Goal: Check status: Check status

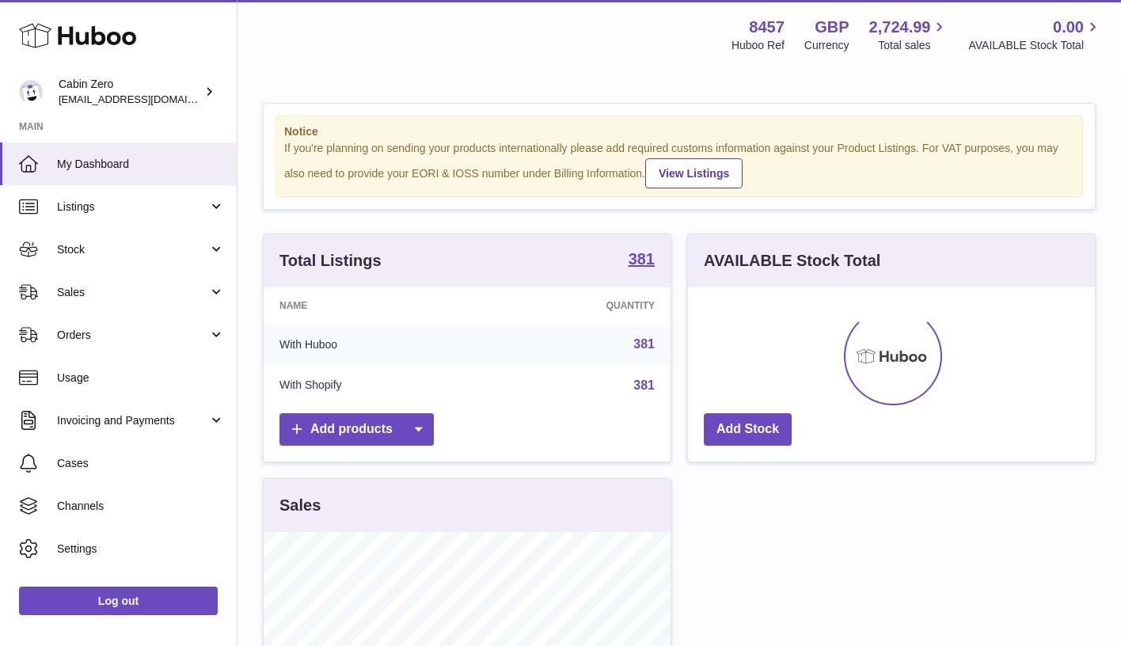
scroll to position [247, 407]
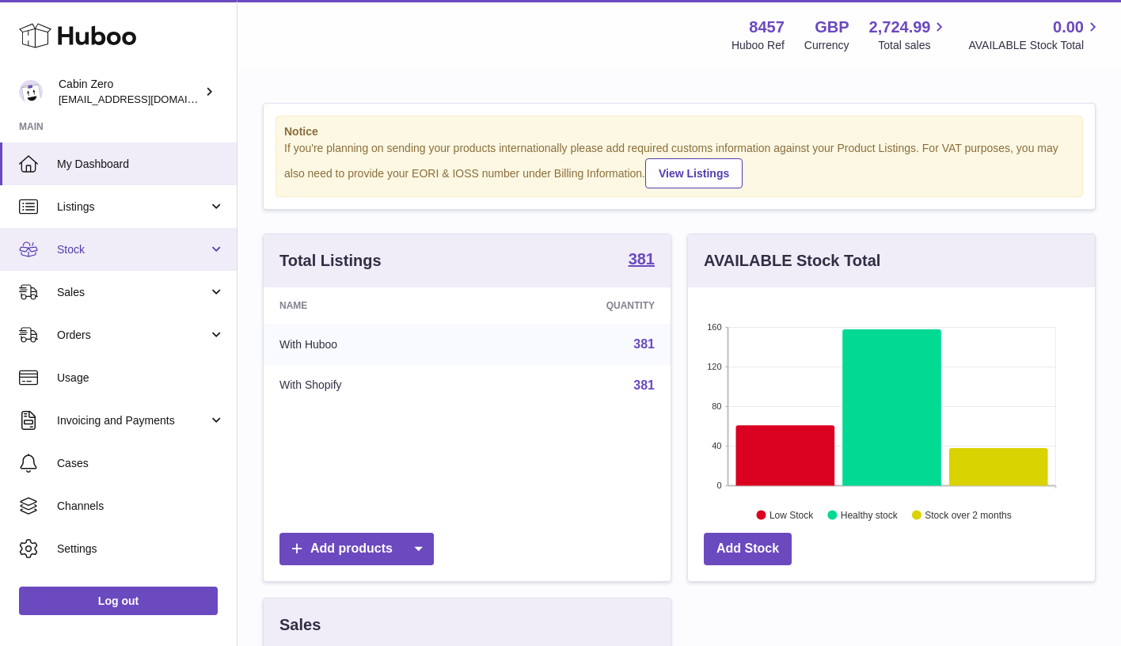
click at [172, 249] on span "Stock" at bounding box center [132, 249] width 151 height 15
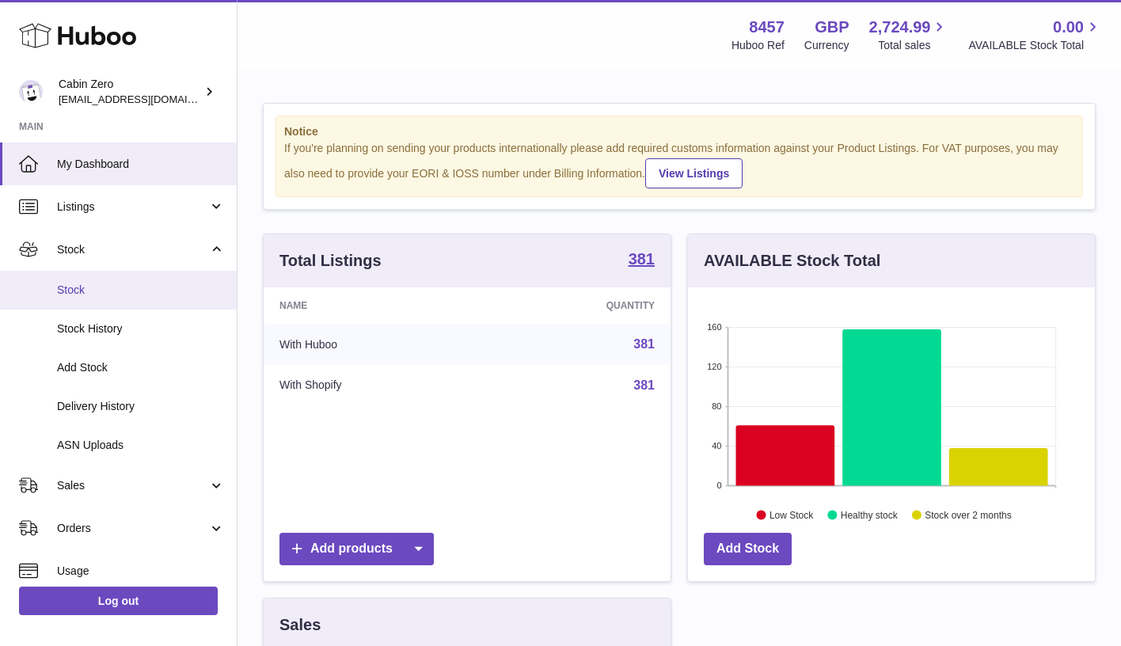
click at [159, 273] on link "Stock" at bounding box center [118, 290] width 237 height 39
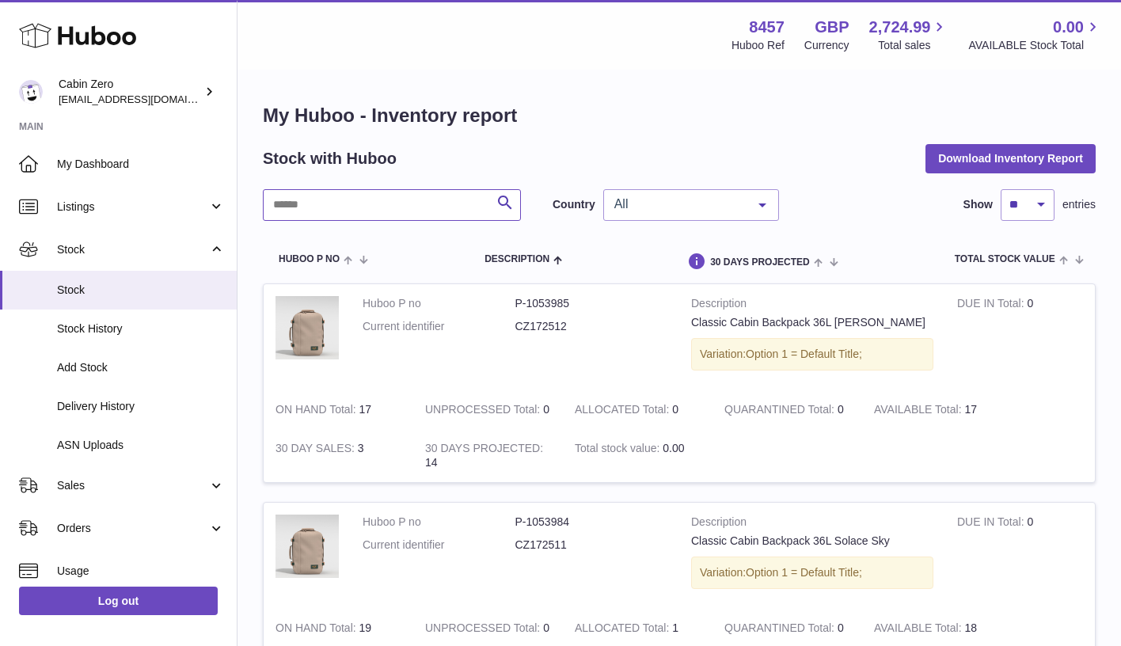
click at [409, 207] on input "text" at bounding box center [392, 205] width 258 height 32
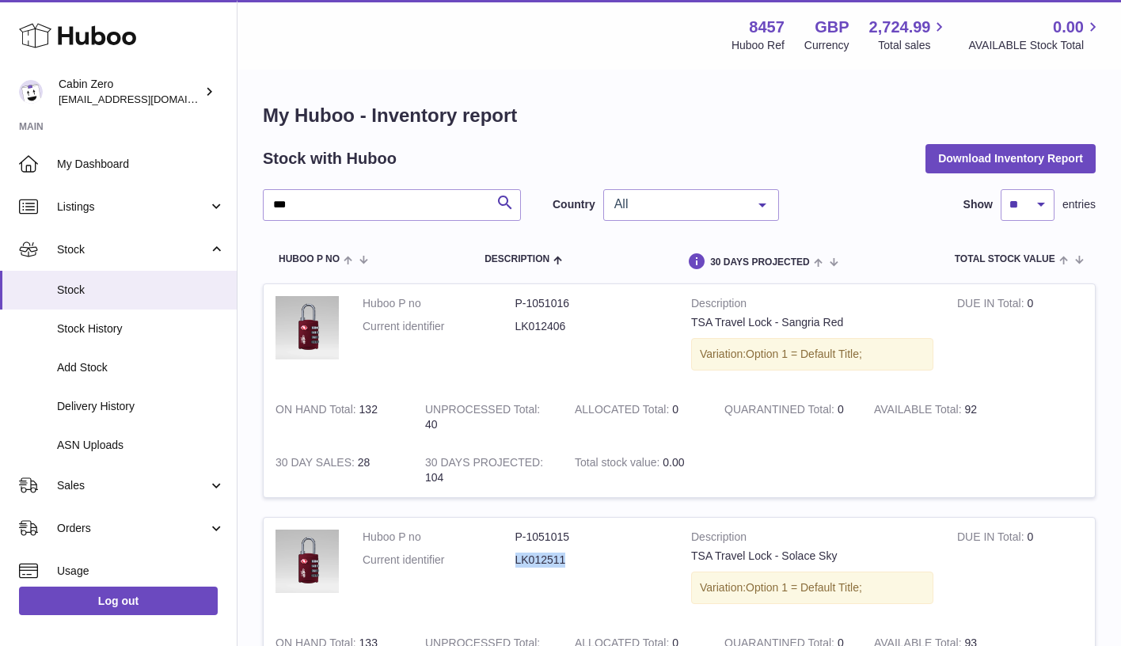
drag, startPoint x: 517, startPoint y: 556, endPoint x: 575, endPoint y: 557, distance: 57.8
click at [575, 557] on dd "LK012511" at bounding box center [591, 560] width 153 height 15
copy dd "LK012511"
drag, startPoint x: 320, startPoint y: 208, endPoint x: 212, endPoint y: 206, distance: 107.7
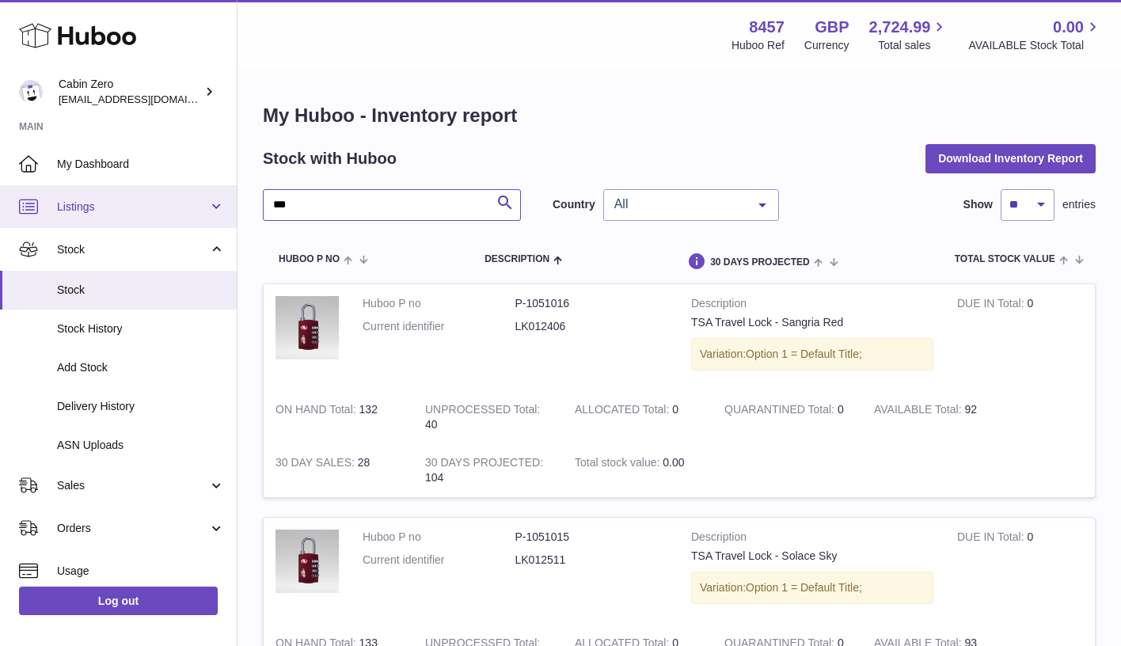
paste input "*****"
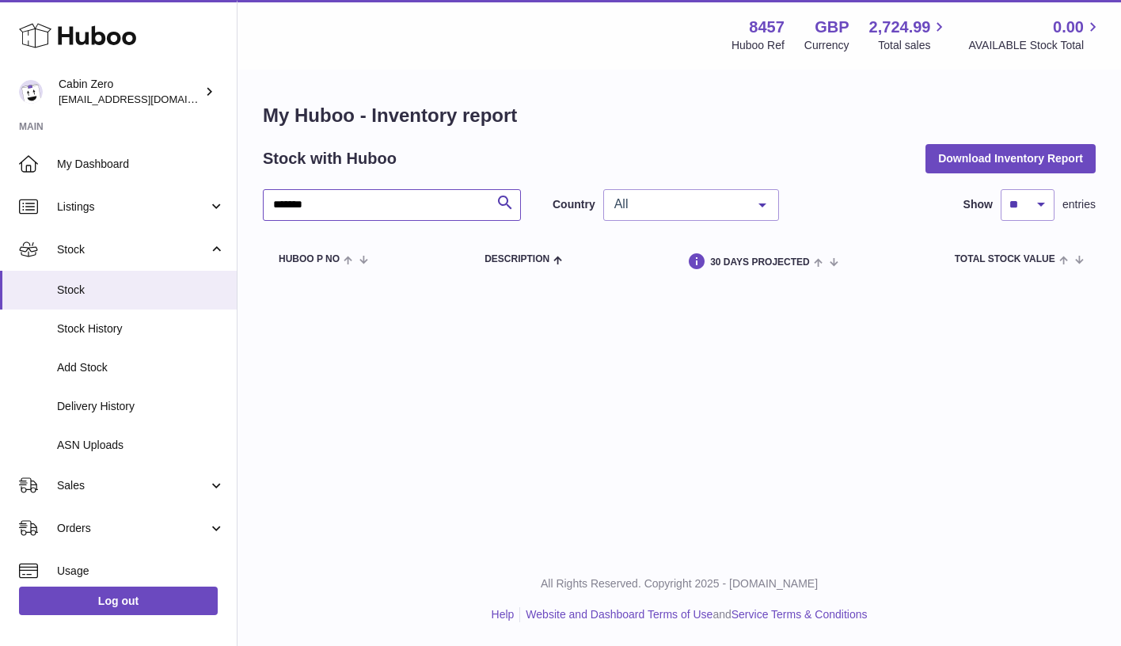
click at [295, 205] on input "*******" at bounding box center [392, 205] width 258 height 32
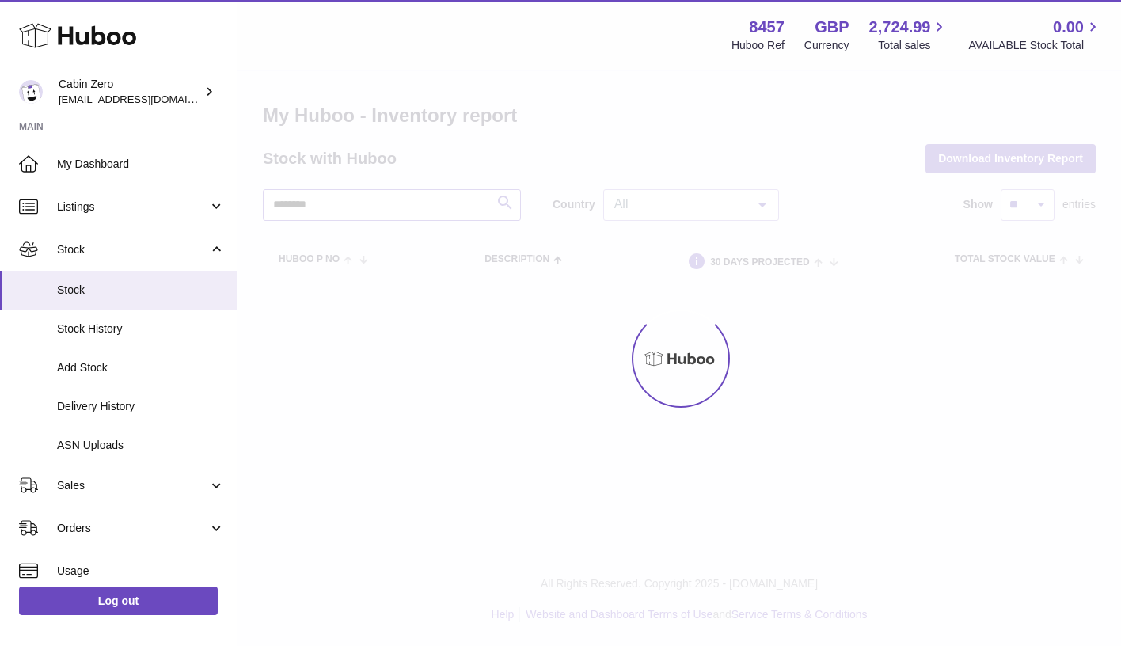
type input "********"
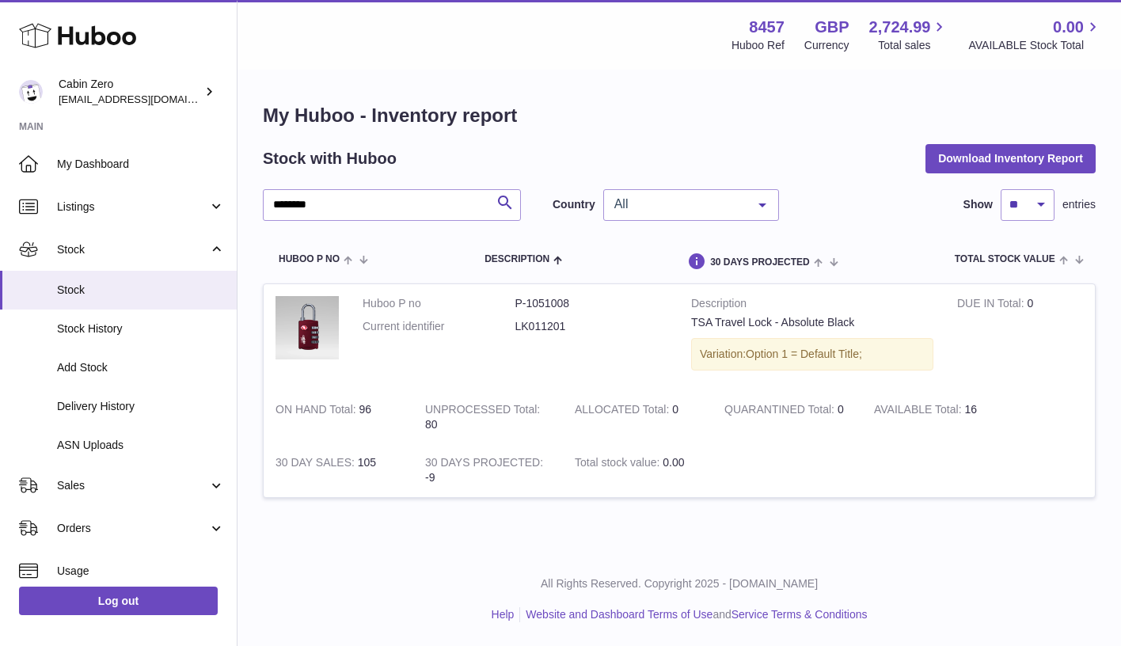
click at [760, 202] on div at bounding box center [763, 205] width 32 height 30
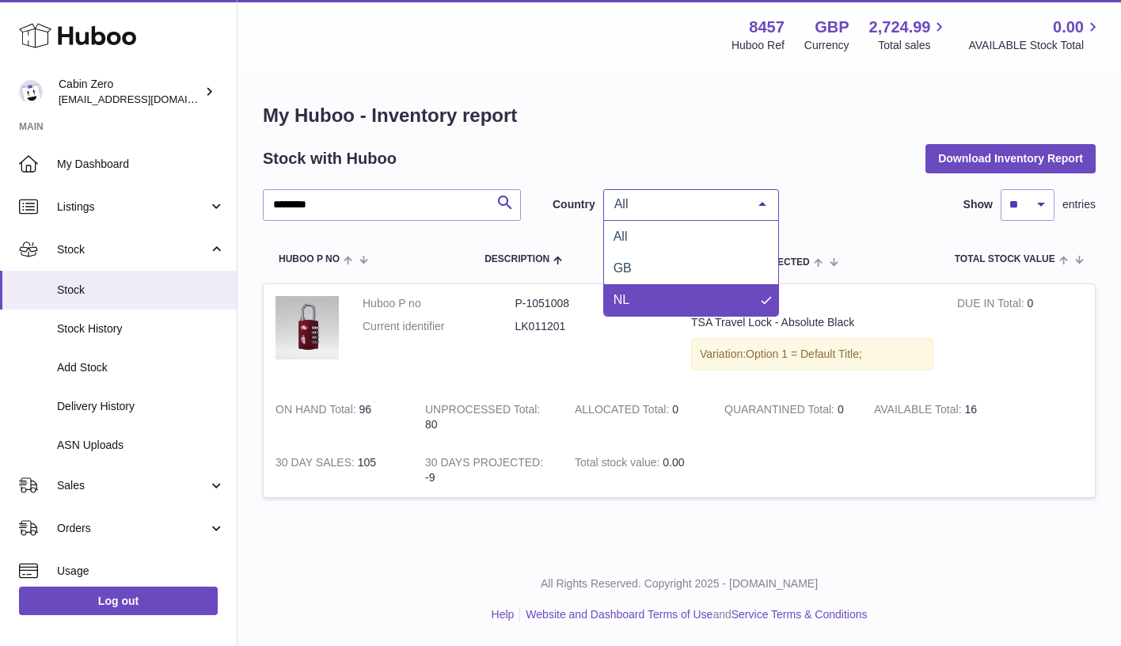
click at [700, 295] on span "NL" at bounding box center [691, 300] width 174 height 32
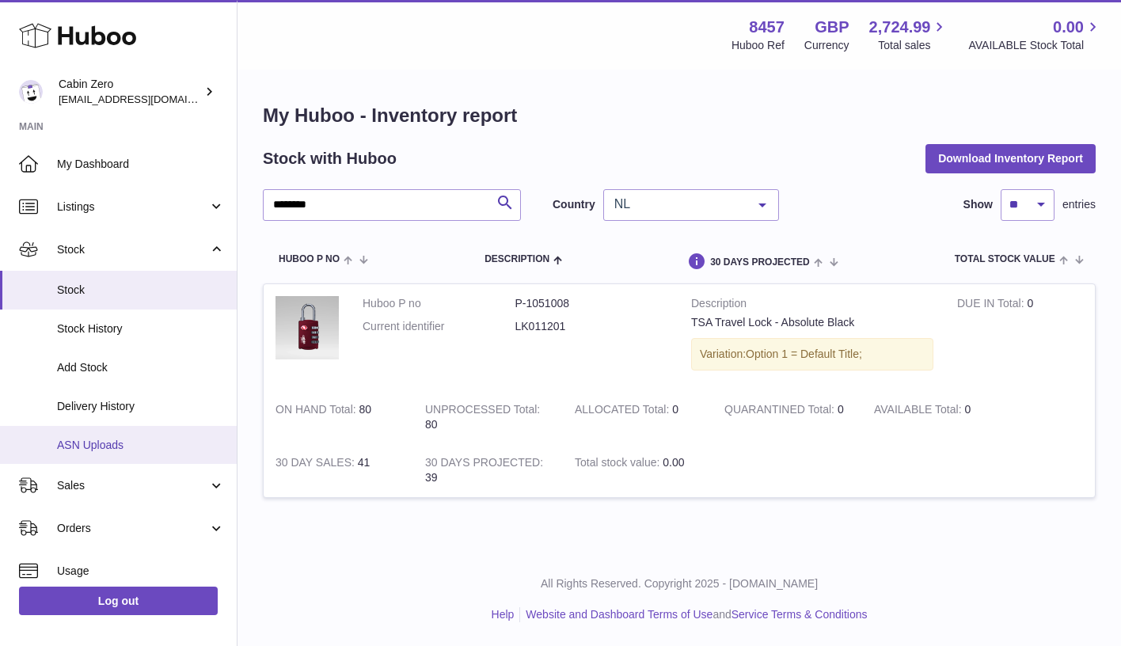
click at [116, 428] on link "ASN Uploads" at bounding box center [118, 445] width 237 height 39
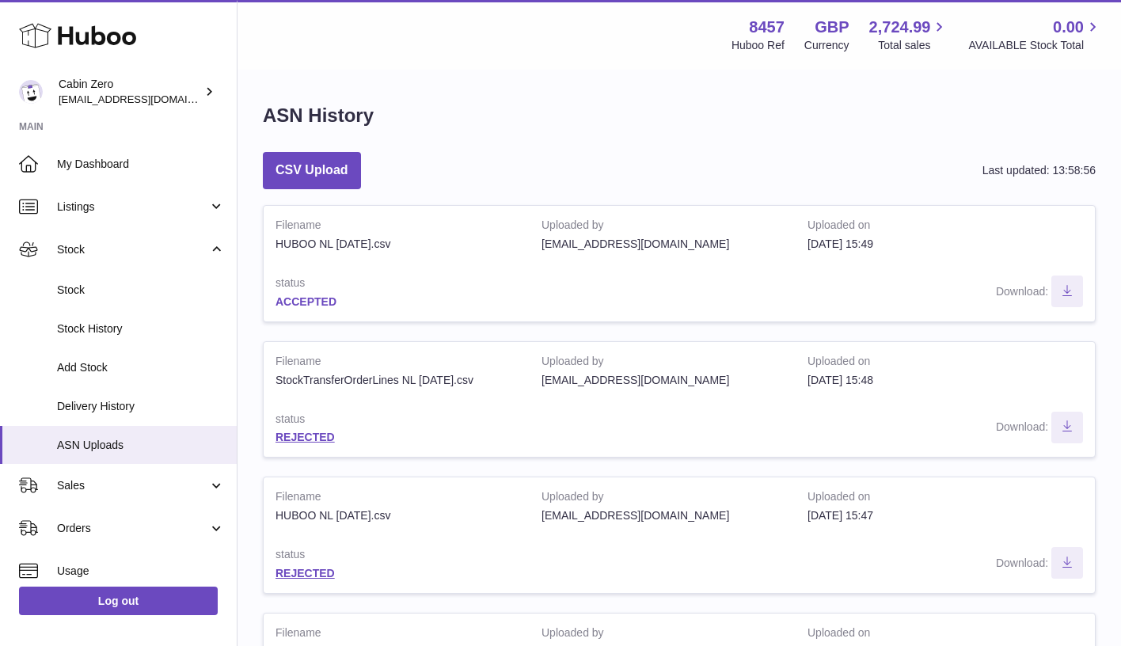
click at [321, 295] on link "ACCEPTED" at bounding box center [306, 301] width 61 height 13
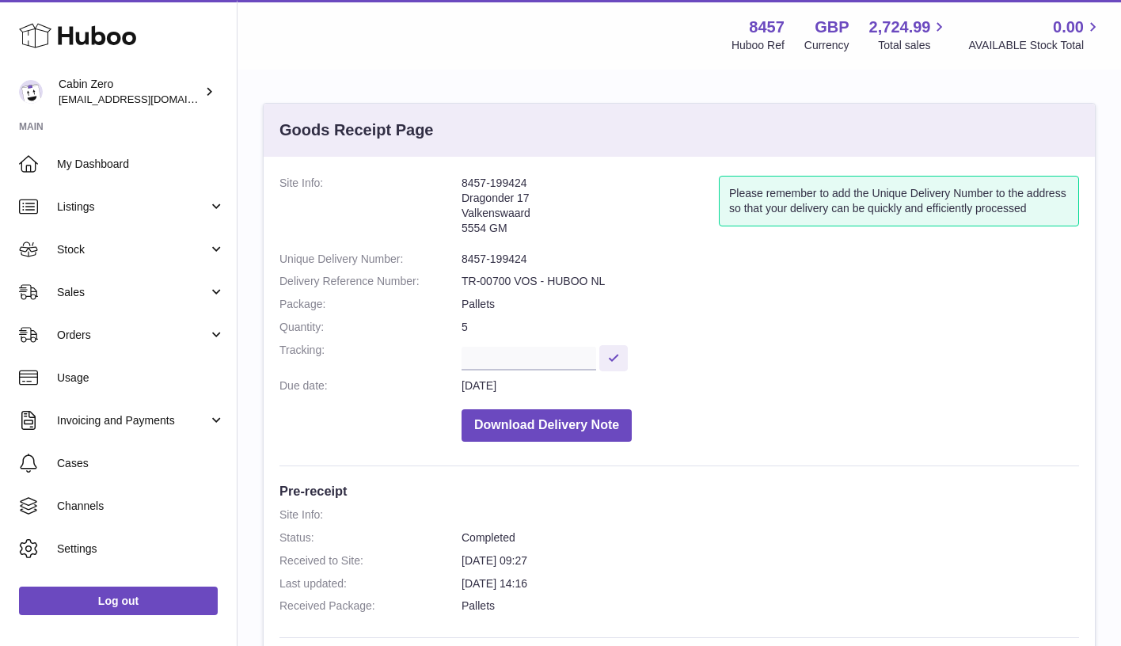
drag, startPoint x: 527, startPoint y: 181, endPoint x: 439, endPoint y: 181, distance: 87.1
click at [439, 181] on dl "Site Info: 8457-199424 Dragonder 17 Valkenswaard 5554 GM Please remember to add…" at bounding box center [680, 313] width 800 height 274
drag, startPoint x: 525, startPoint y: 253, endPoint x: 463, endPoint y: 252, distance: 61.8
click at [463, 252] on dd "8457-199424" at bounding box center [771, 259] width 618 height 15
copy dd "8457-199424"
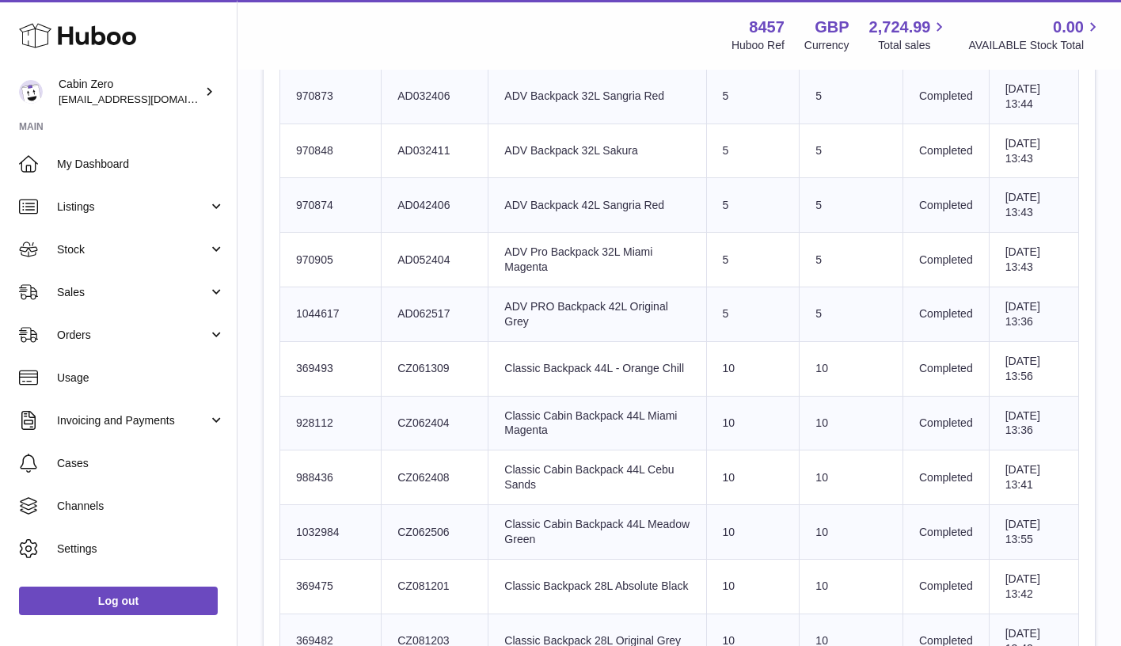
scroll to position [372, 0]
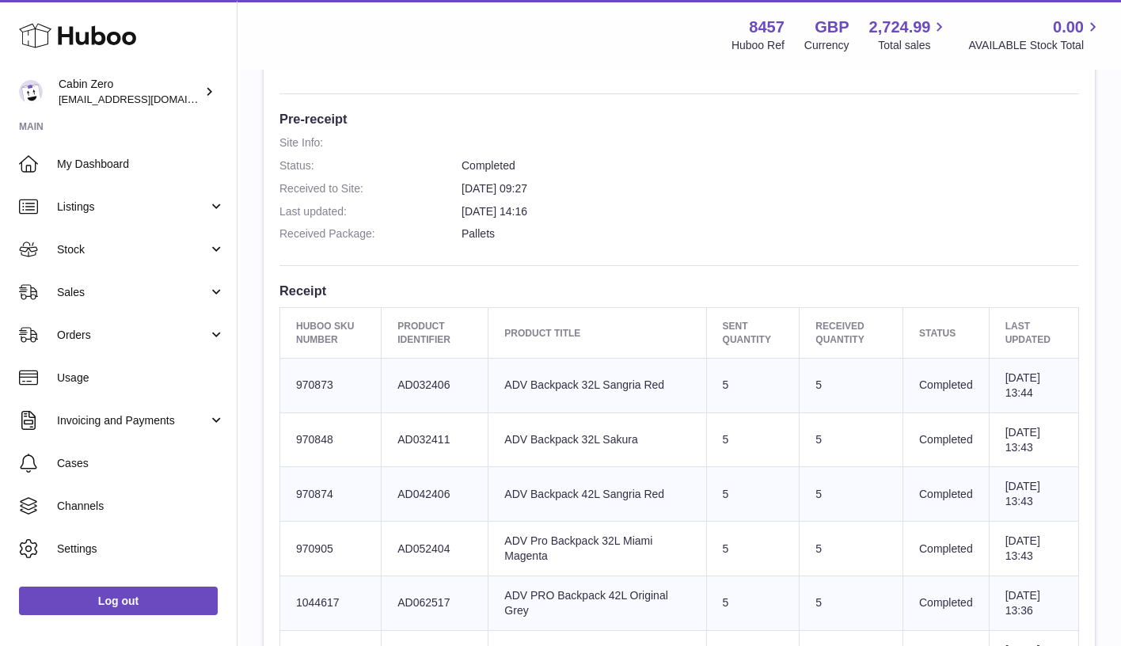
click at [879, 0] on div "Menu Huboo 8457 Huboo Ref GBP Currency 2,724.99 Total sales 0.00 AVAILABLE Stoc…" at bounding box center [680, 35] width 884 height 70
